Goal: Task Accomplishment & Management: Manage account settings

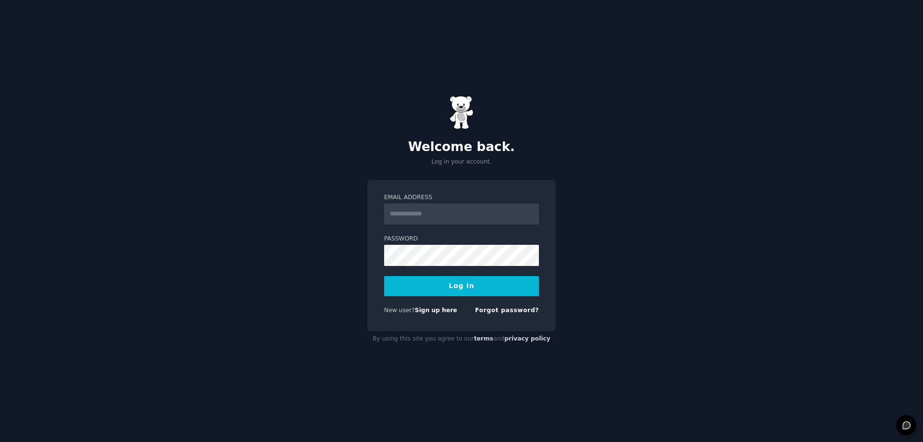
click at [474, 243] on div "Password" at bounding box center [461, 250] width 155 height 31
click at [490, 204] on input "Email Address" at bounding box center [461, 213] width 155 height 21
type input "**********"
click at [468, 282] on button "Log In" at bounding box center [461, 286] width 155 height 20
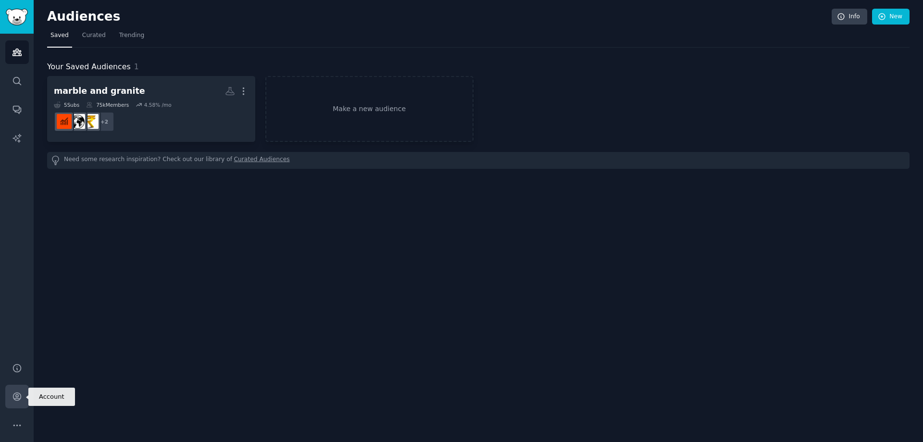
click at [17, 393] on icon "Sidebar" at bounding box center [17, 397] width 8 height 8
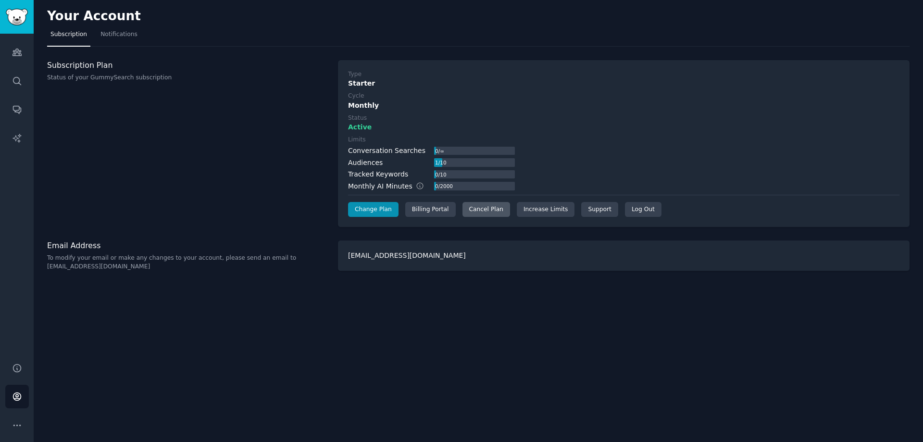
click at [482, 208] on div "Cancel Plan" at bounding box center [486, 209] width 48 height 15
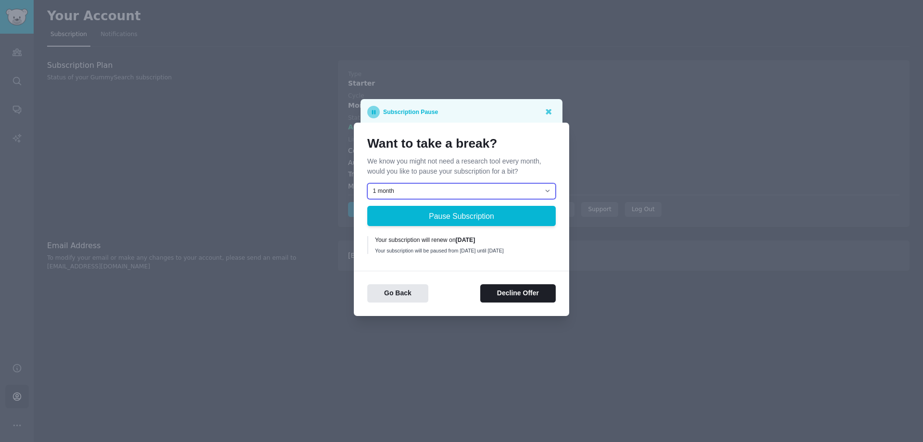
click at [494, 189] on select "1 month 2 months 3 months Choose a custom date to resume" at bounding box center [461, 191] width 188 height 16
click at [434, 257] on div "1 month 2 months 3 months Choose a custom date to resume Pause Subscription You…" at bounding box center [461, 220] width 188 height 74
click at [533, 295] on button "Decline Offer" at bounding box center [517, 293] width 75 height 19
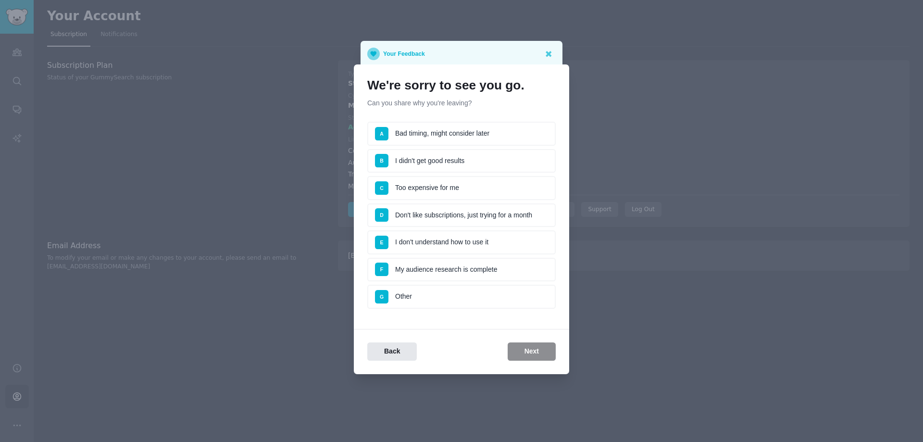
drag, startPoint x: 397, startPoint y: 81, endPoint x: 525, endPoint y: 109, distance: 130.8
click at [525, 109] on div "We're sorry to see you go. Can you share why you're leaving? Survey A Bad timin…" at bounding box center [461, 196] width 188 height 237
click at [490, 155] on li "B I didn't get good results" at bounding box center [461, 161] width 188 height 24
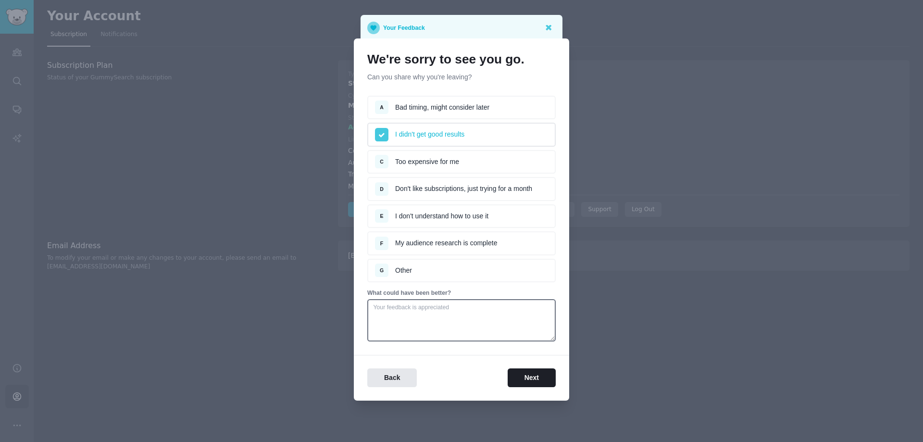
click at [386, 140] on span at bounding box center [381, 134] width 13 height 13
click at [379, 137] on icon at bounding box center [382, 135] width 6 height 6
click at [382, 109] on span "A" at bounding box center [382, 107] width 4 height 6
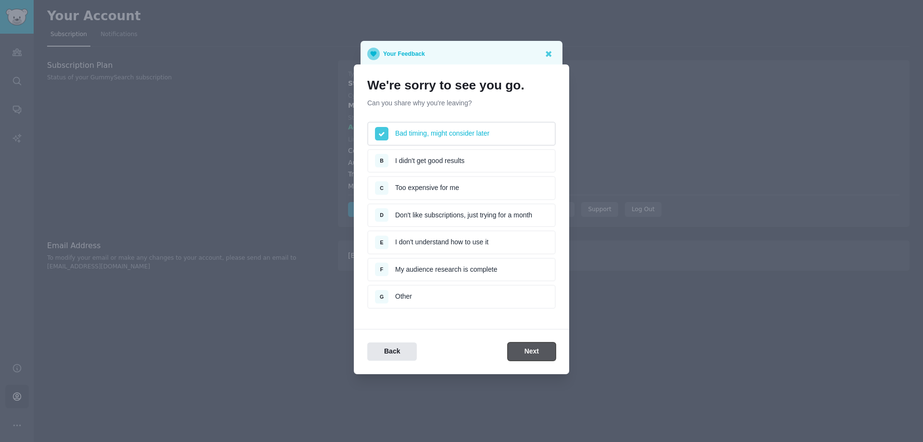
click at [533, 349] on button "Next" at bounding box center [532, 351] width 48 height 19
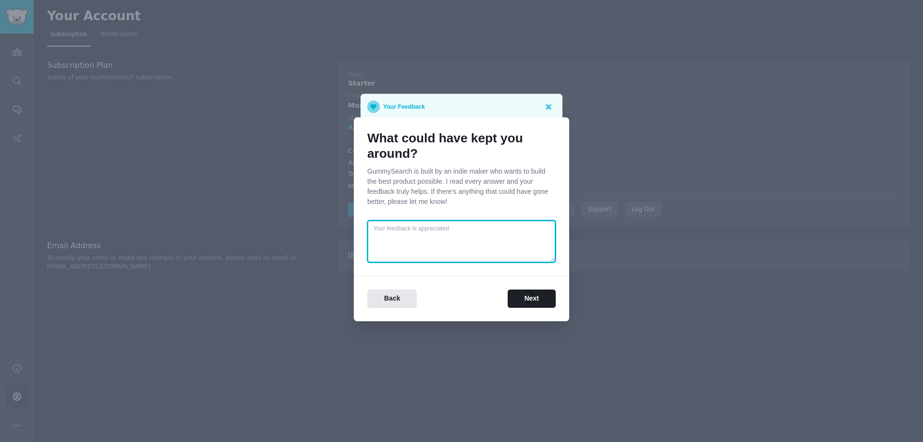
click at [469, 241] on textarea at bounding box center [461, 241] width 188 height 42
type textarea "just the cost for now."
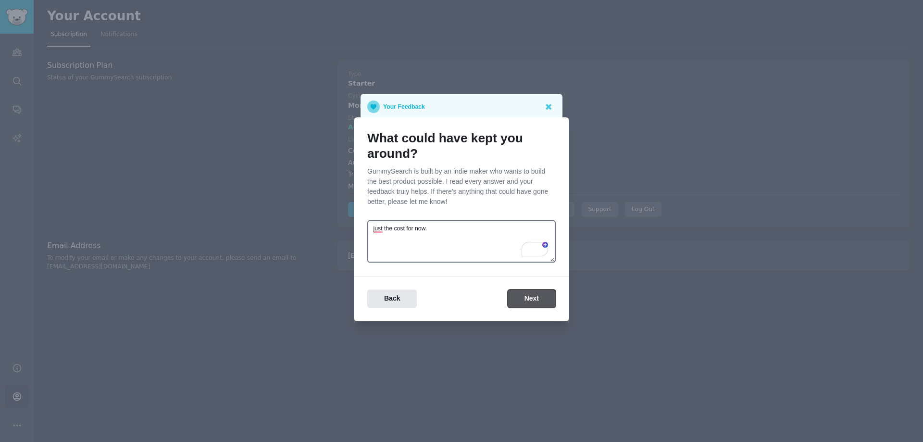
click at [526, 298] on button "Next" at bounding box center [532, 298] width 48 height 19
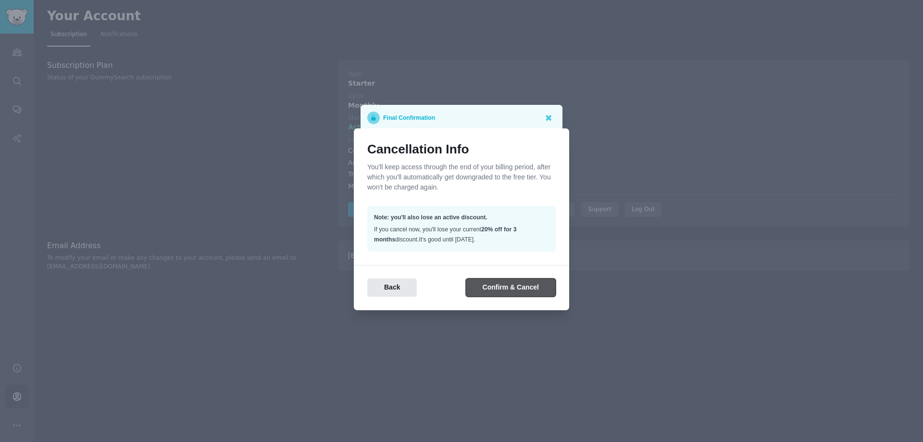
click at [509, 287] on button "Confirm & Cancel" at bounding box center [511, 287] width 90 height 19
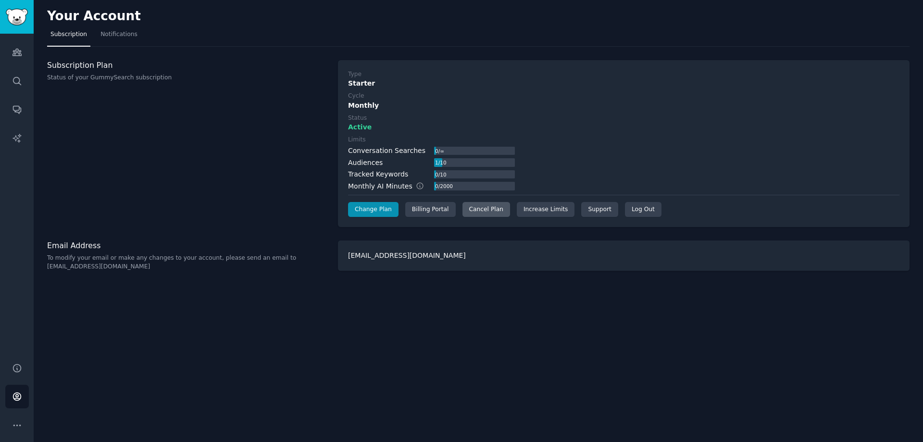
click at [482, 209] on div "Cancel Plan" at bounding box center [486, 209] width 48 height 15
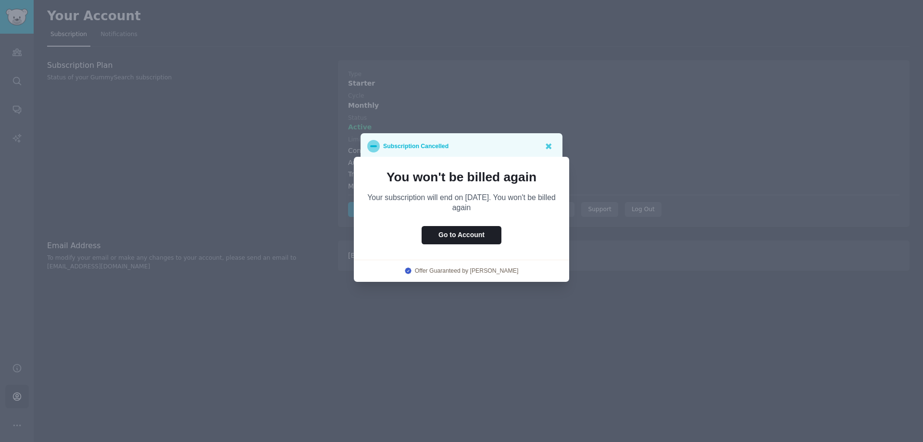
drag, startPoint x: 364, startPoint y: 197, endPoint x: 517, endPoint y: 209, distance: 152.9
click at [517, 209] on div "You won't be billed again Your subscription will end on [DATE]. You won't be bi…" at bounding box center [461, 219] width 215 height 125
click at [555, 220] on div "You won't be billed again Your subscription will end on [DATE]. You won't be bi…" at bounding box center [461, 219] width 215 height 125
click at [547, 146] on icon at bounding box center [548, 146] width 10 height 10
